Goal: Task Accomplishment & Management: Manage account settings

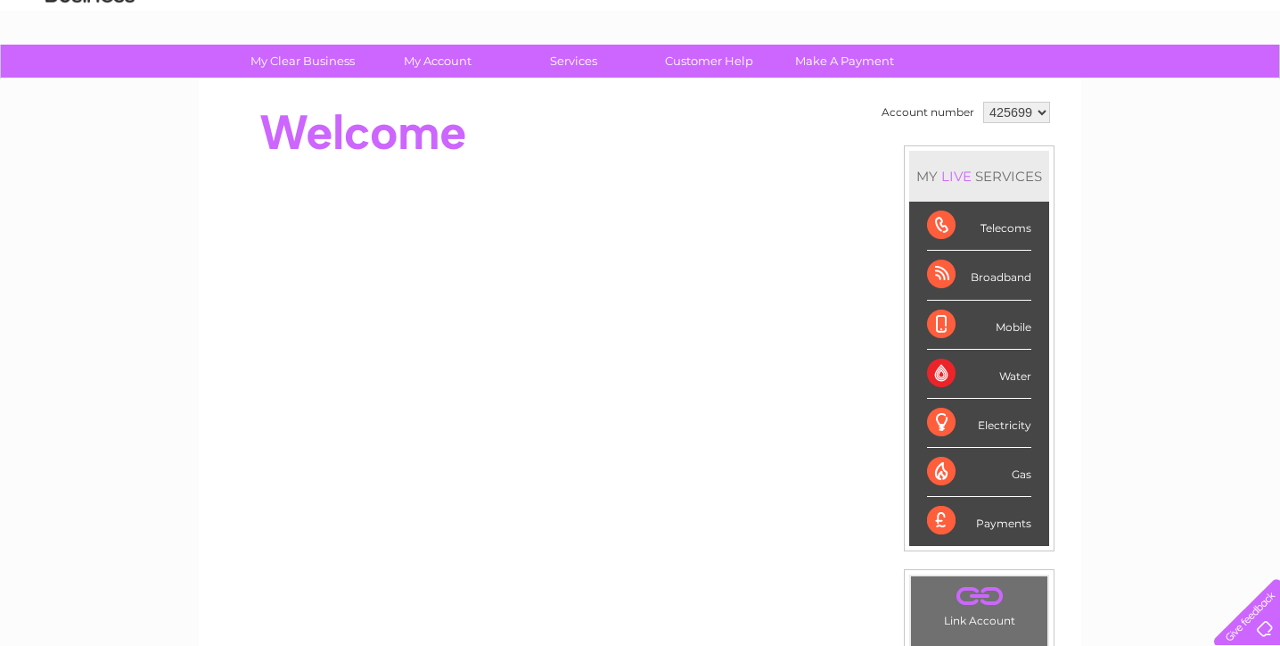
click at [938, 227] on div "Telecoms" at bounding box center [979, 226] width 104 height 49
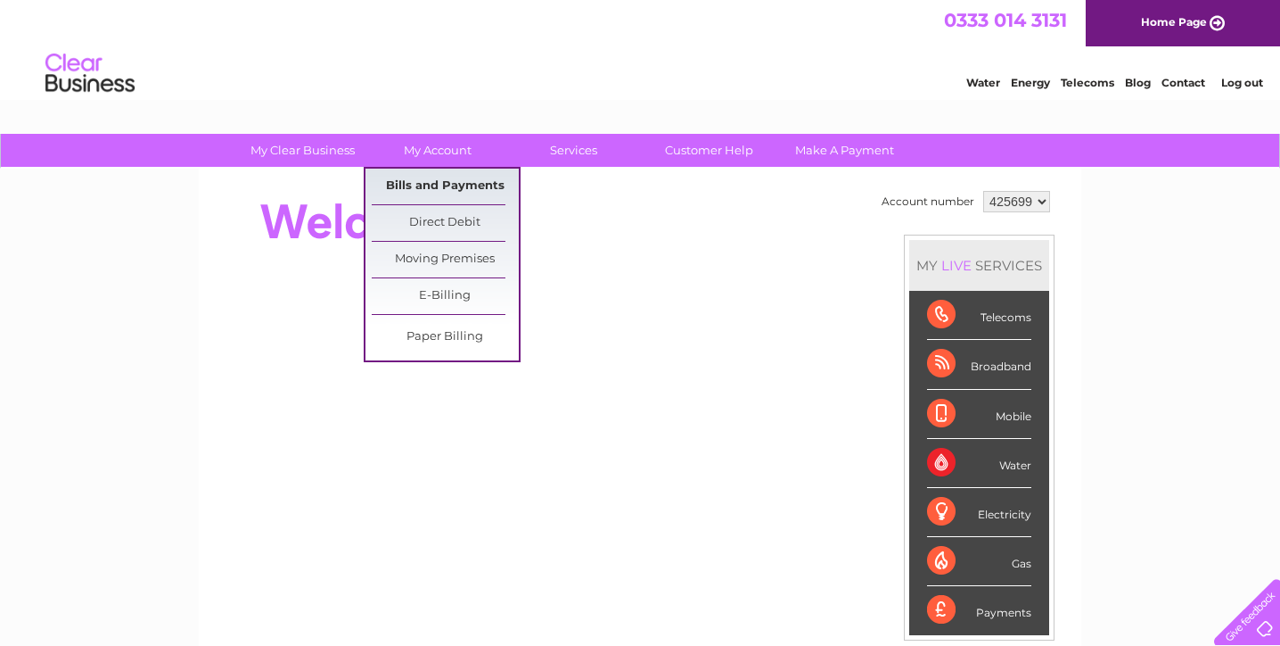
click at [446, 181] on link "Bills and Payments" at bounding box center [445, 187] width 147 height 36
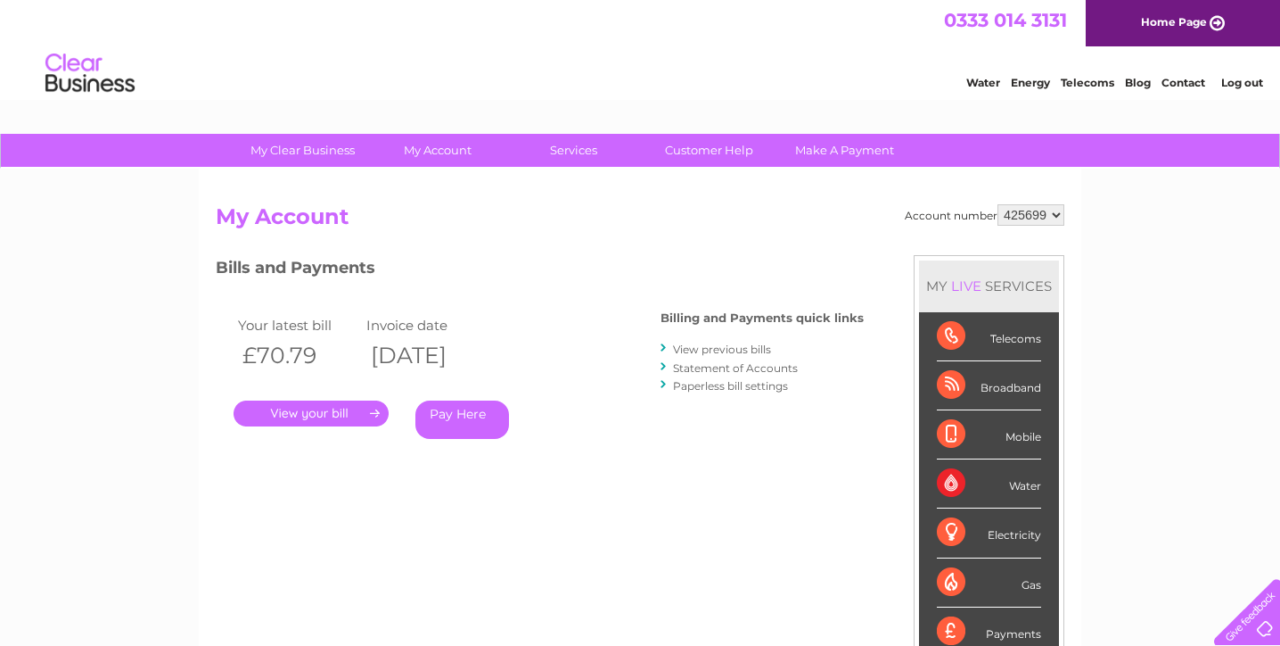
click at [315, 411] on link "." at bounding box center [311, 413] width 155 height 26
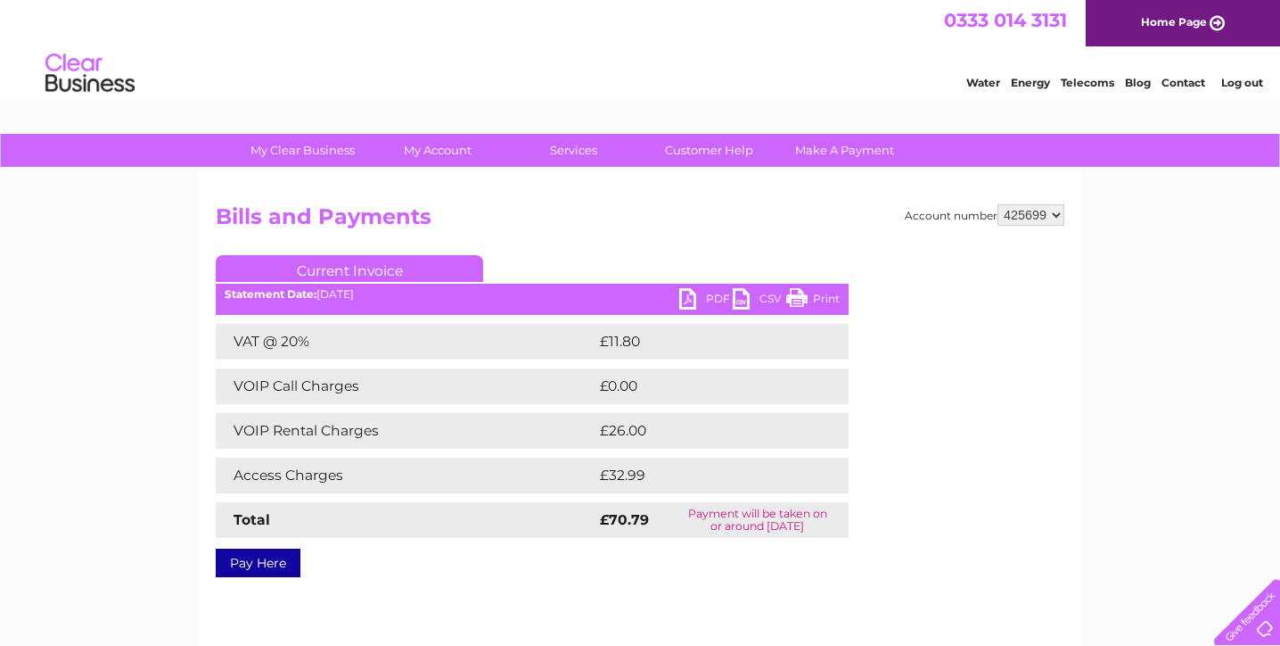
click at [688, 298] on link "PDF" at bounding box center [706, 301] width 54 height 26
